Goal: Task Accomplishment & Management: Manage account settings

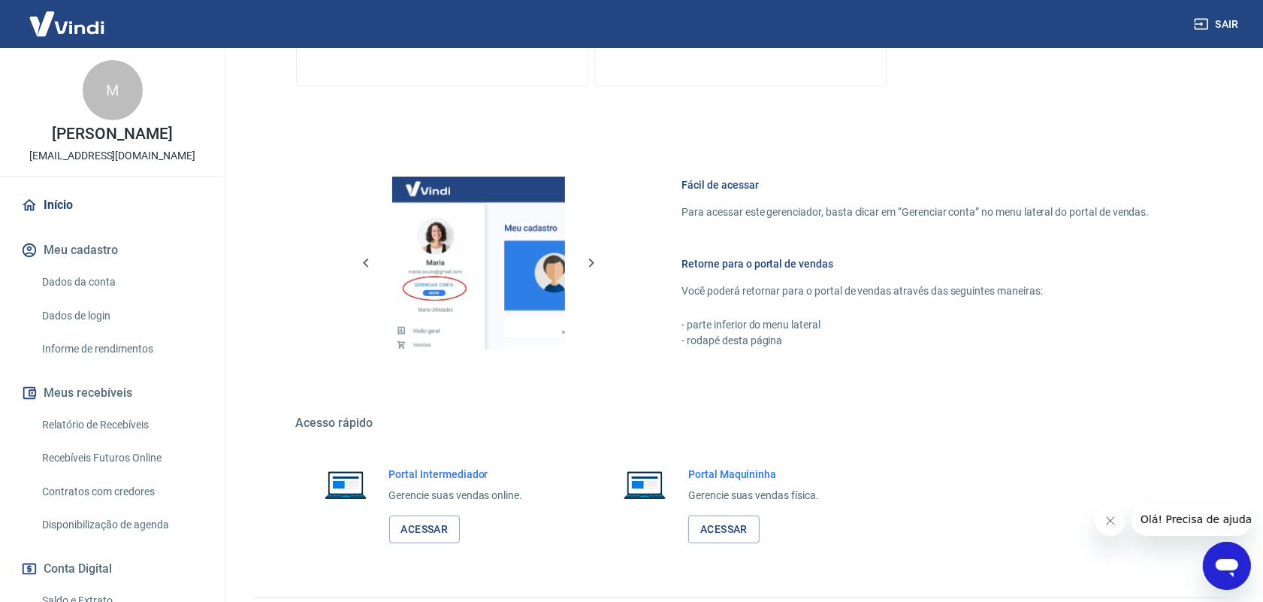
scroll to position [563, 0]
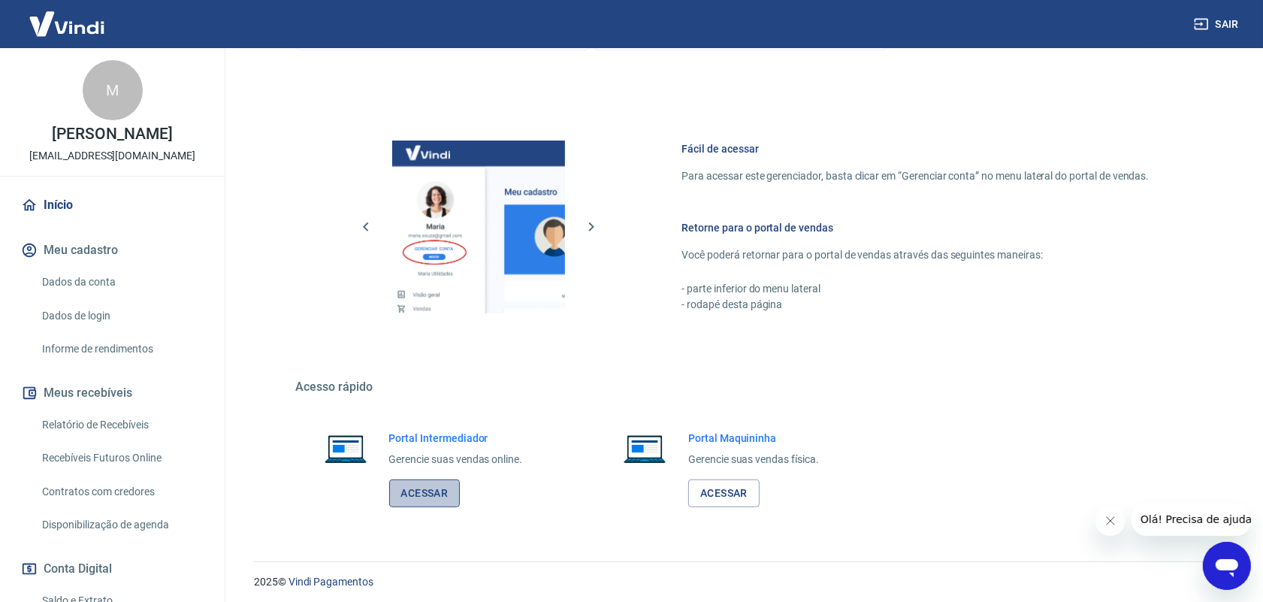
click at [451, 499] on link "Acessar" at bounding box center [424, 493] width 71 height 28
click at [389, 479] on link "Acessar" at bounding box center [424, 493] width 71 height 28
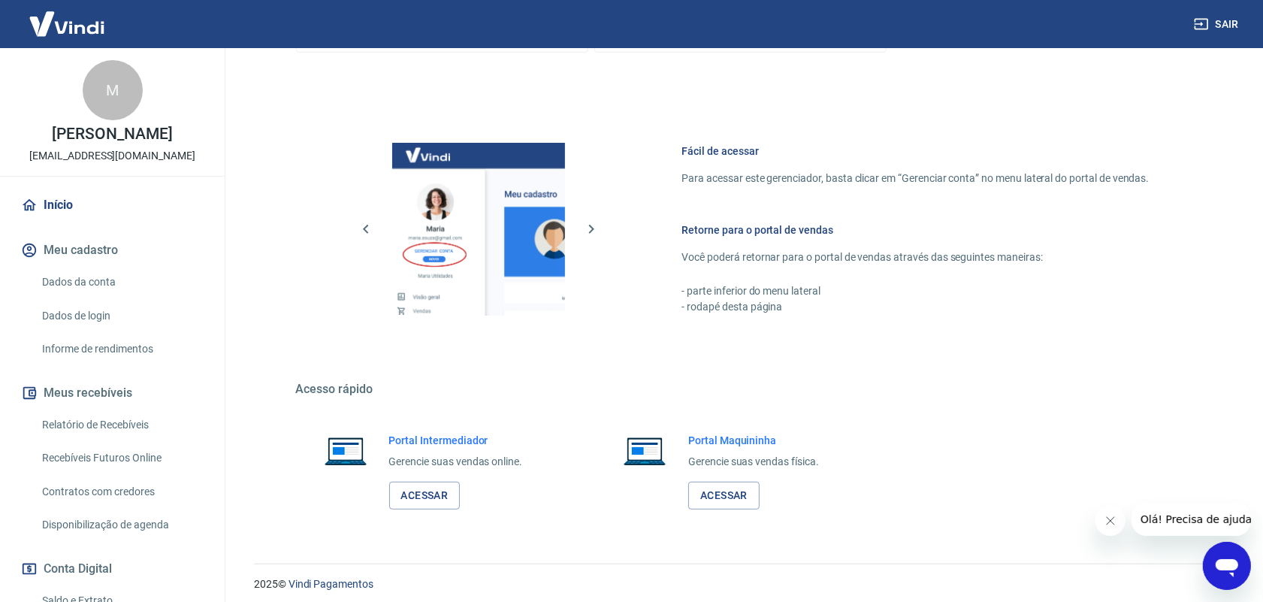
scroll to position [569, 0]
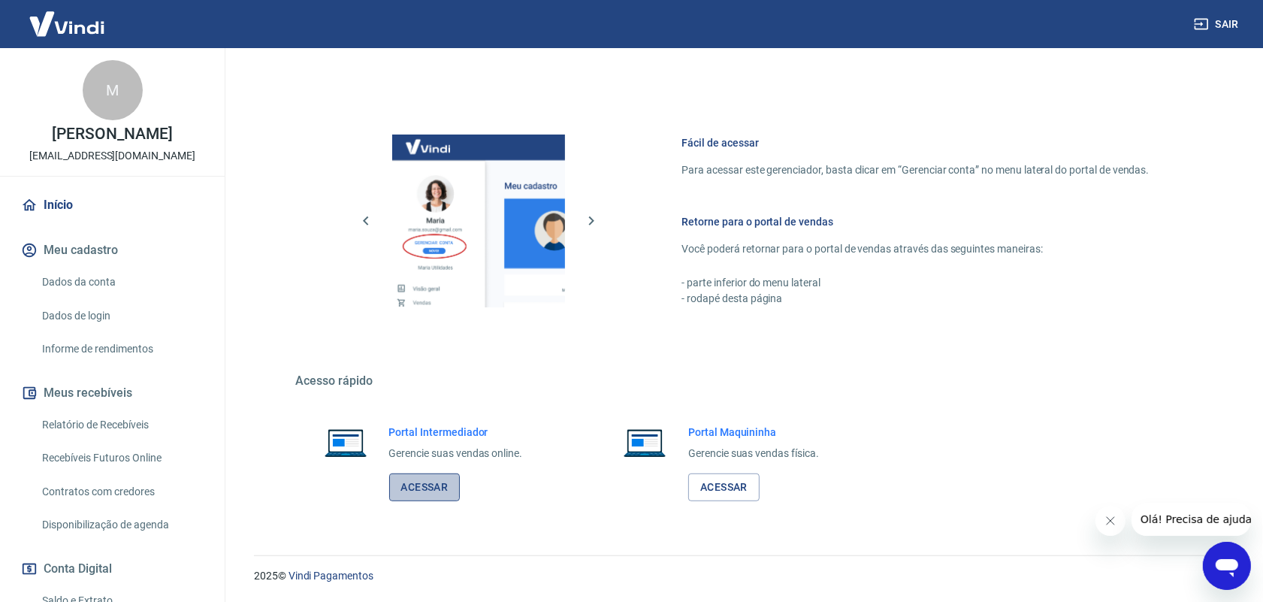
click at [445, 490] on link "Acessar" at bounding box center [424, 487] width 71 height 28
